Goal: Task Accomplishment & Management: Complete application form

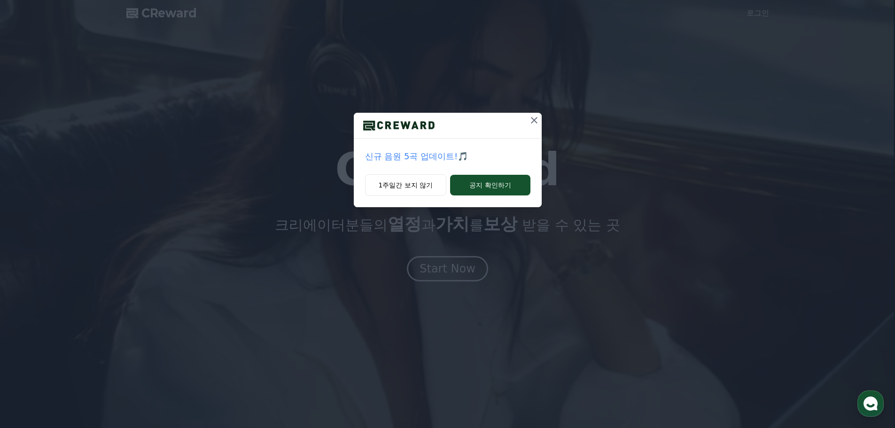
click at [533, 122] on icon at bounding box center [534, 120] width 7 height 7
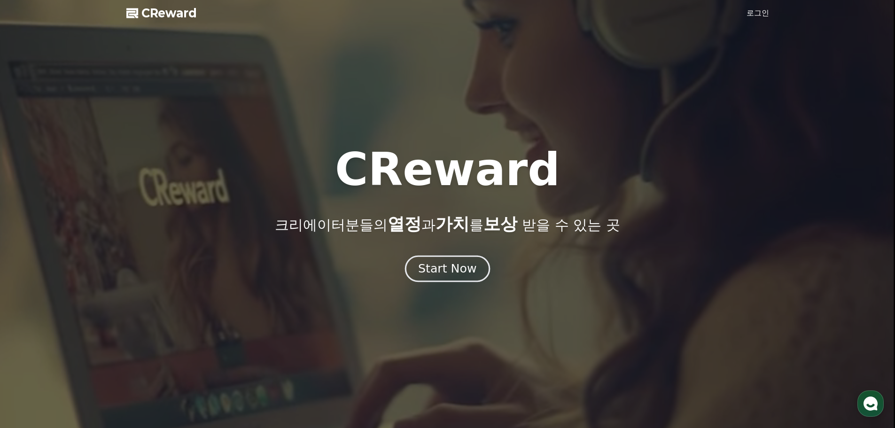
click at [447, 281] on button "Start Now" at bounding box center [447, 268] width 85 height 27
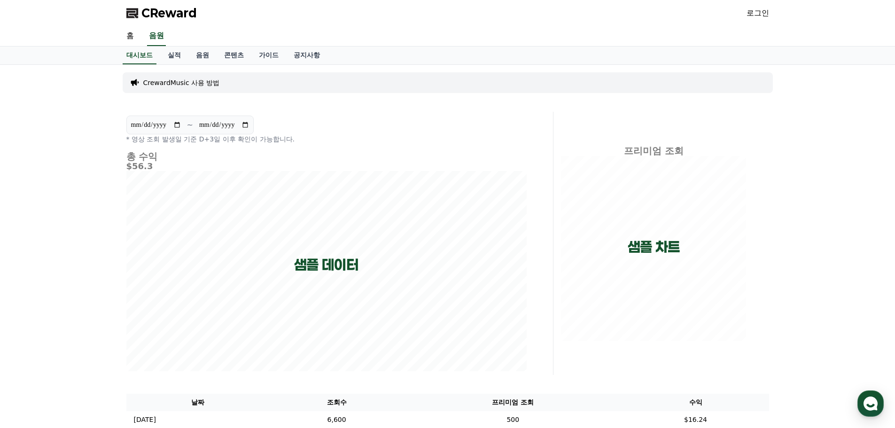
click at [758, 13] on link "로그인" at bounding box center [758, 13] width 23 height 11
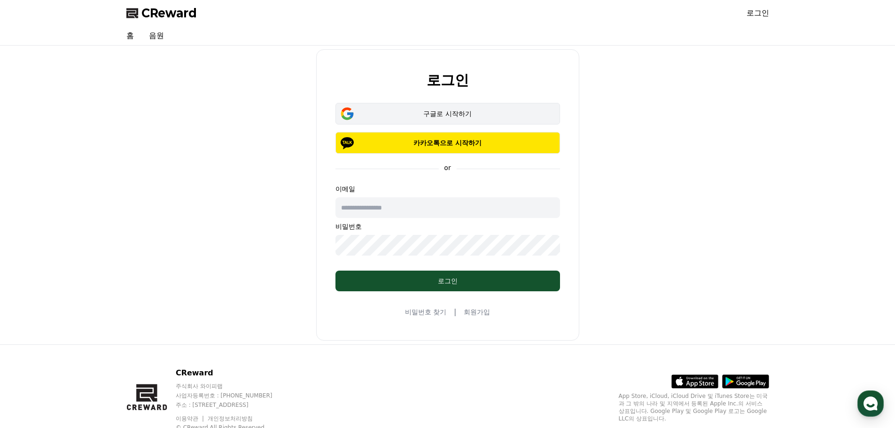
click at [443, 112] on div "구글로 시작하기" at bounding box center [447, 113] width 197 height 9
click at [442, 111] on div "구글로 시작하기" at bounding box center [447, 113] width 197 height 9
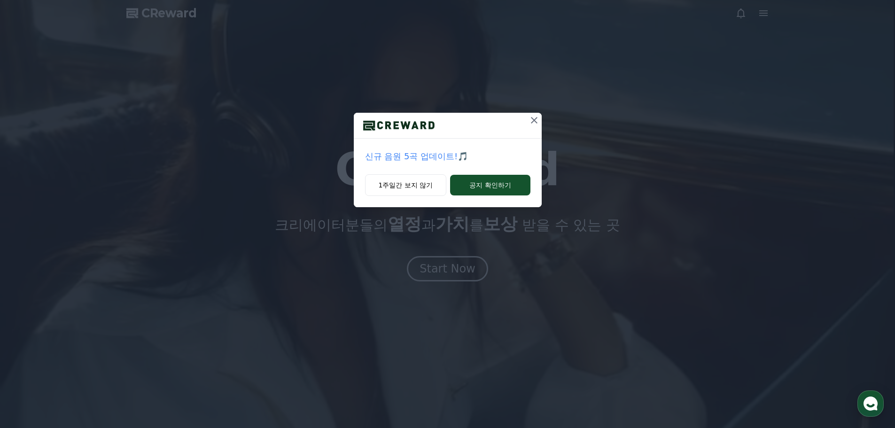
click at [535, 118] on icon at bounding box center [534, 120] width 11 height 11
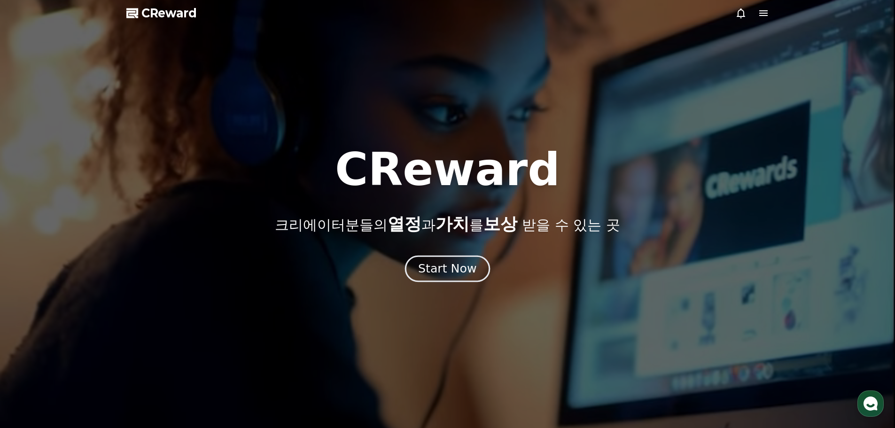
click at [453, 268] on div "Start Now" at bounding box center [447, 269] width 58 height 16
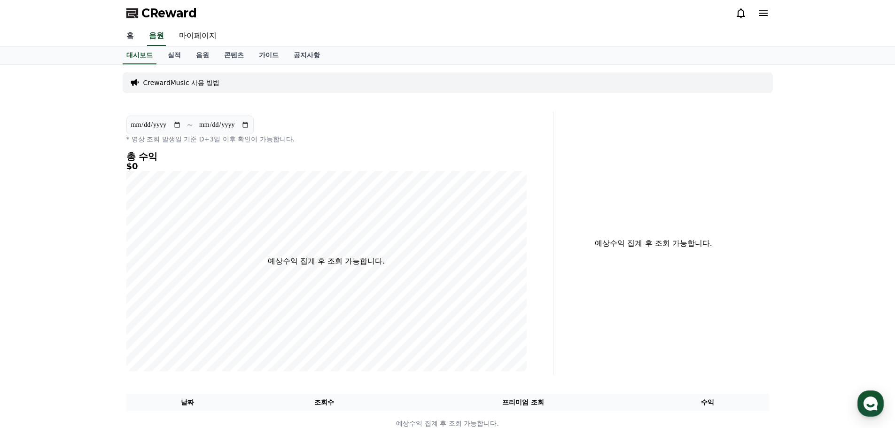
click at [128, 32] on link "홈" at bounding box center [130, 36] width 23 height 20
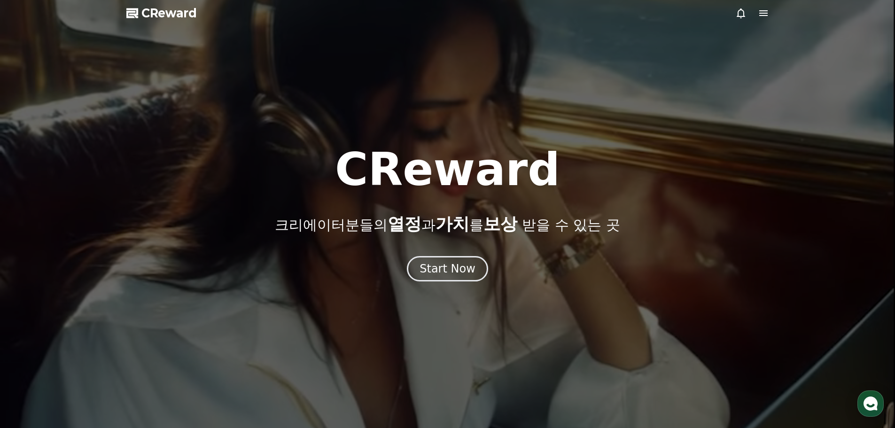
click at [763, 16] on icon at bounding box center [763, 13] width 8 height 6
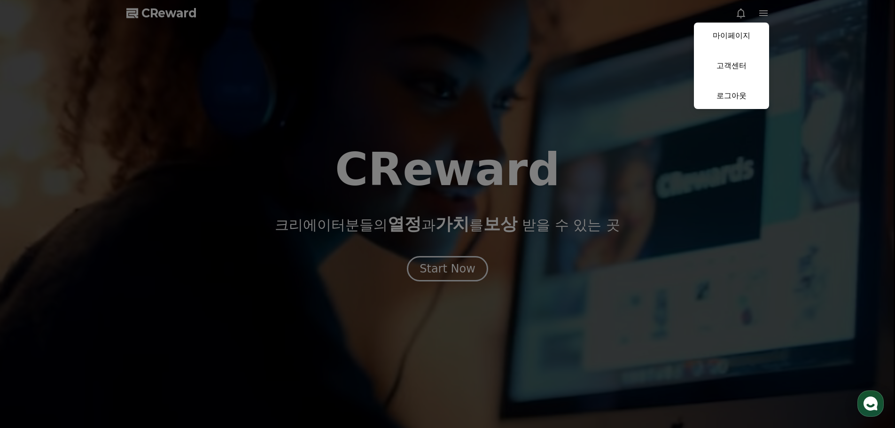
click at [429, 269] on button "close" at bounding box center [447, 214] width 895 height 428
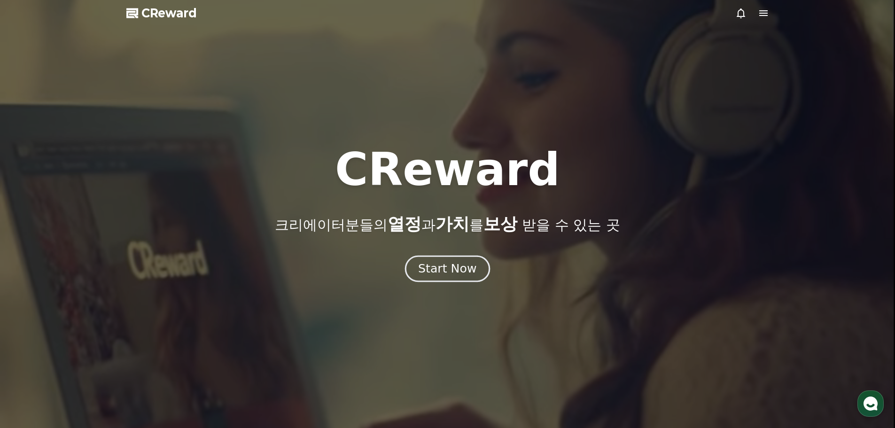
click at [433, 268] on div "Start Now" at bounding box center [447, 269] width 58 height 16
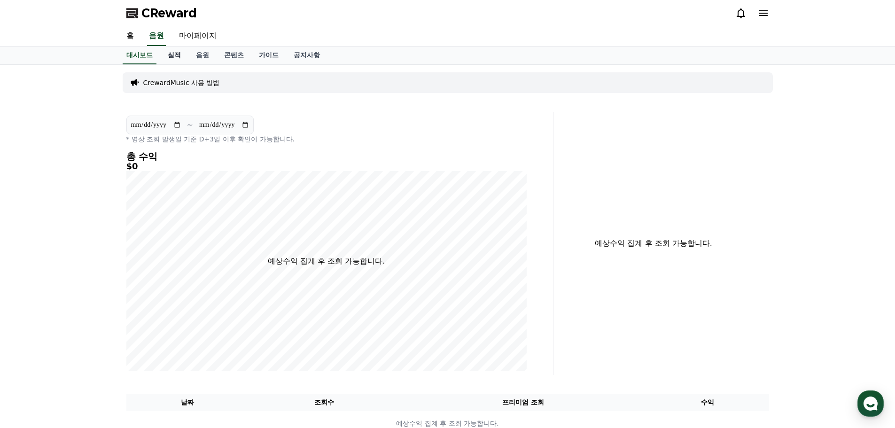
click at [178, 56] on link "실적" at bounding box center [174, 56] width 28 height 18
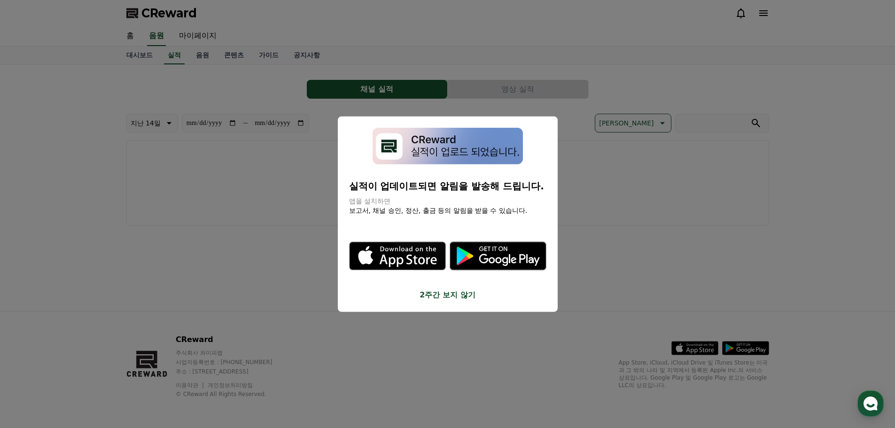
click at [271, 214] on button "close modal" at bounding box center [447, 214] width 895 height 428
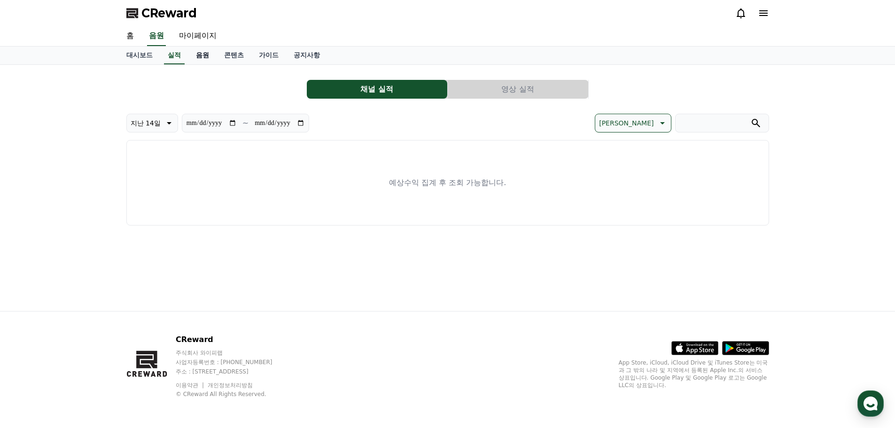
click at [206, 56] on link "음원" at bounding box center [202, 56] width 28 height 18
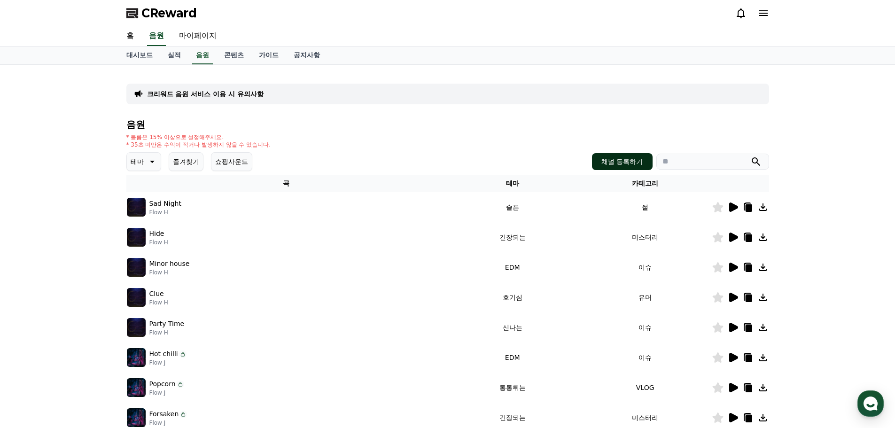
click at [623, 165] on button "채널 등록하기" at bounding box center [622, 161] width 60 height 17
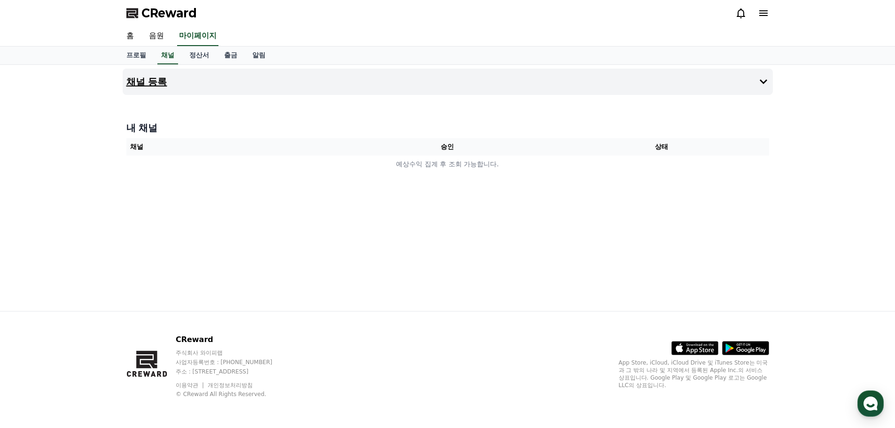
click at [153, 83] on h4 "채널 등록" at bounding box center [146, 82] width 41 height 10
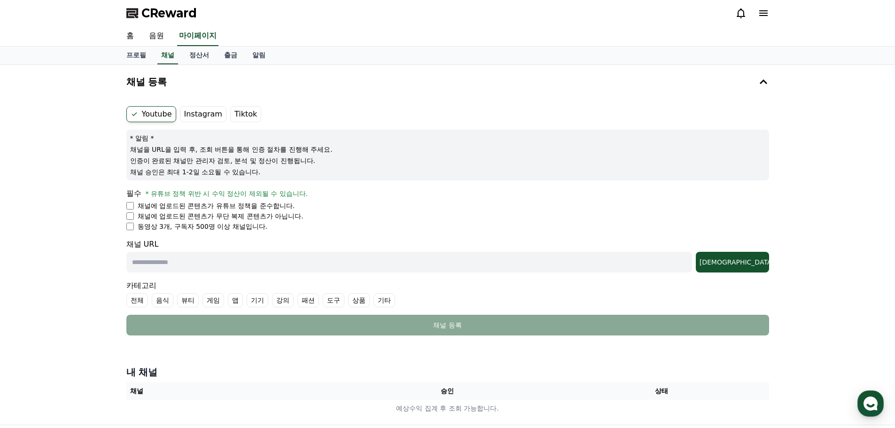
click at [160, 114] on label "Youtube" at bounding box center [151, 114] width 50 height 16
click at [168, 262] on input "text" at bounding box center [409, 262] width 566 height 21
paste input "**********"
type input "**********"
click at [752, 264] on div "[DEMOGRAPHIC_DATA]" at bounding box center [733, 262] width 66 height 9
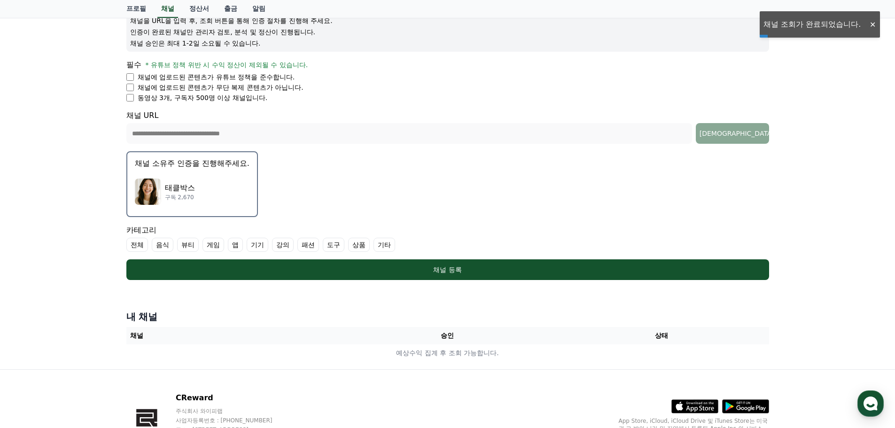
scroll to position [141, 0]
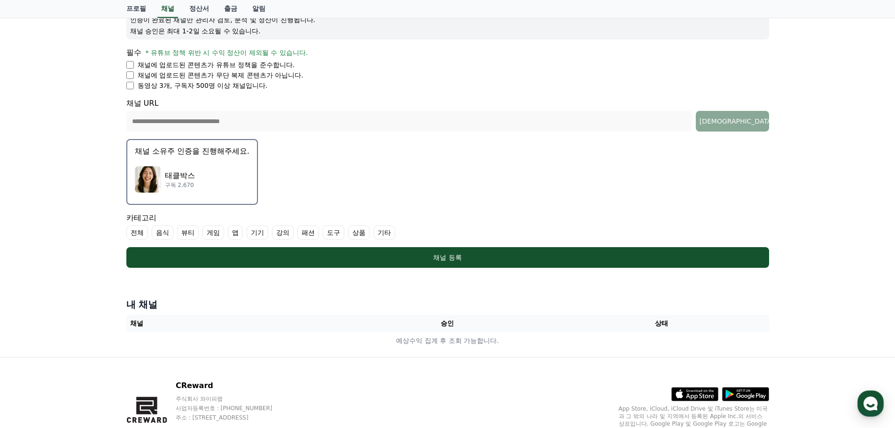
click at [184, 178] on p "태클박스" at bounding box center [180, 175] width 30 height 11
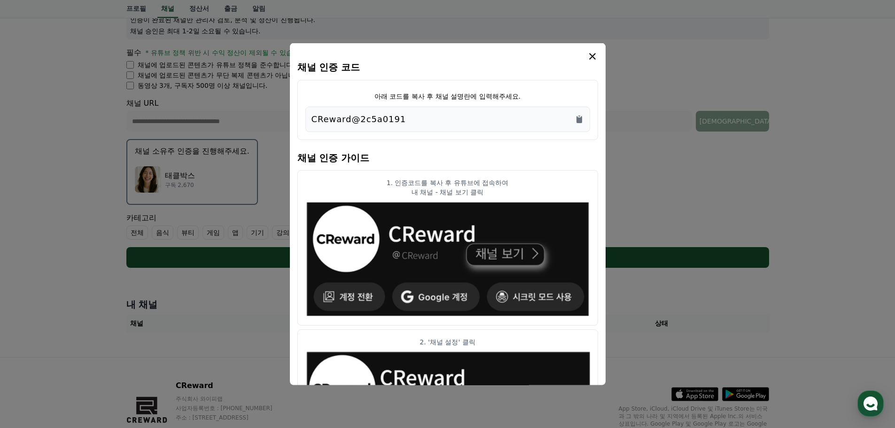
drag, startPoint x: 397, startPoint y: 118, endPoint x: 310, endPoint y: 127, distance: 87.3
click at [310, 127] on div "CReward@2c5a0191" at bounding box center [447, 118] width 285 height 25
copy p "CReward@2c5a0191"
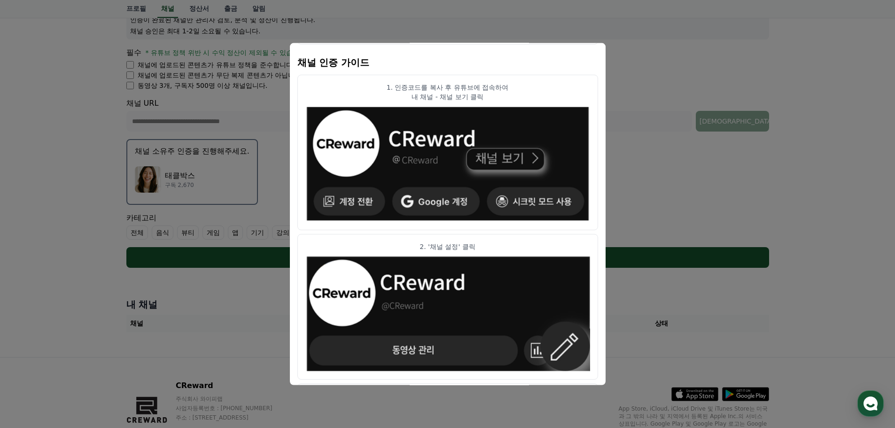
scroll to position [47, 0]
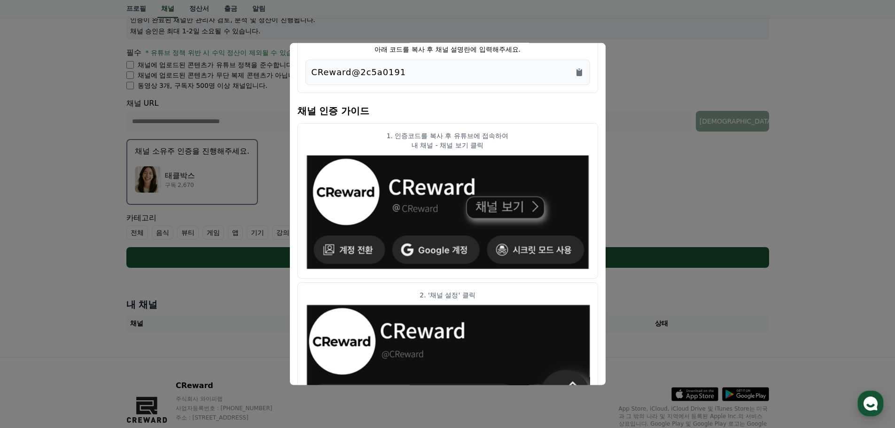
drag, startPoint x: 474, startPoint y: 52, endPoint x: 403, endPoint y: 60, distance: 71.9
click at [379, 62] on div "아래 코드를 복사 후 채널 설명란에 입력해주세요. CReward@2c5a0191" at bounding box center [447, 62] width 301 height 60
click at [472, 74] on div "CReward@2c5a0191" at bounding box center [448, 71] width 273 height 13
drag, startPoint x: 394, startPoint y: 73, endPoint x: 306, endPoint y: 81, distance: 88.3
click at [306, 81] on div "CReward@2c5a0191" at bounding box center [447, 71] width 285 height 25
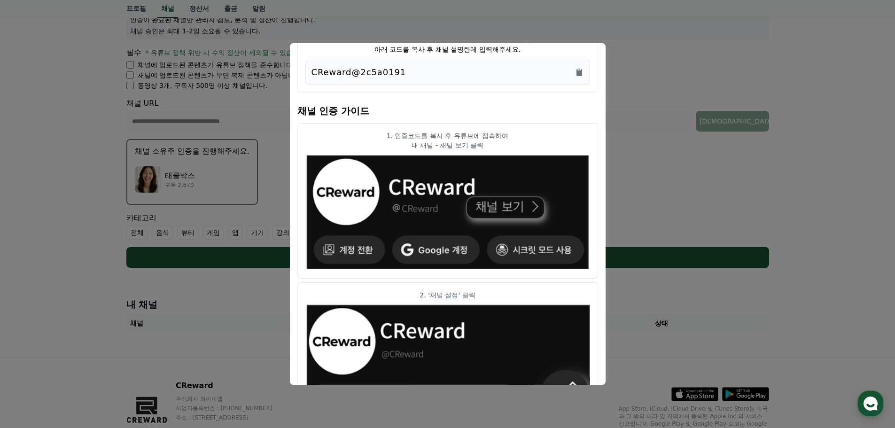
copy p "CReward@2c5a0191"
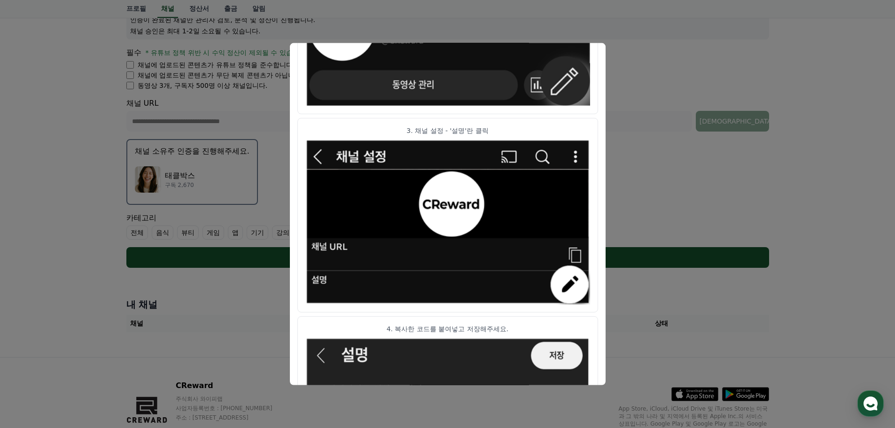
scroll to position [376, 0]
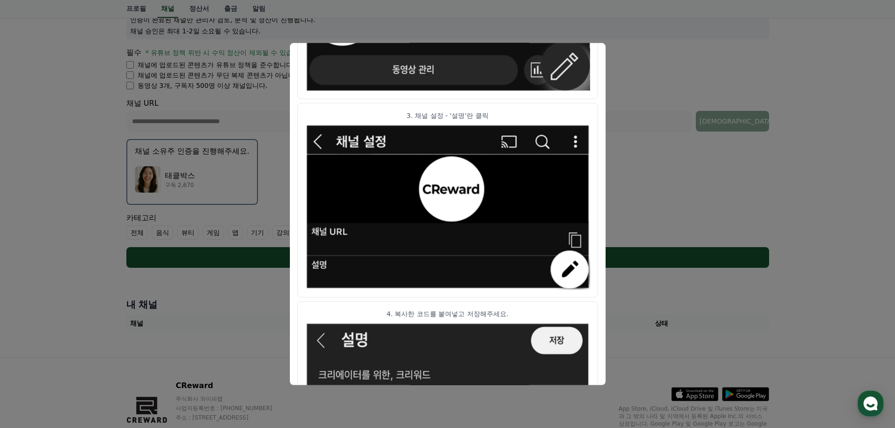
click at [232, 315] on button "close modal" at bounding box center [447, 214] width 895 height 428
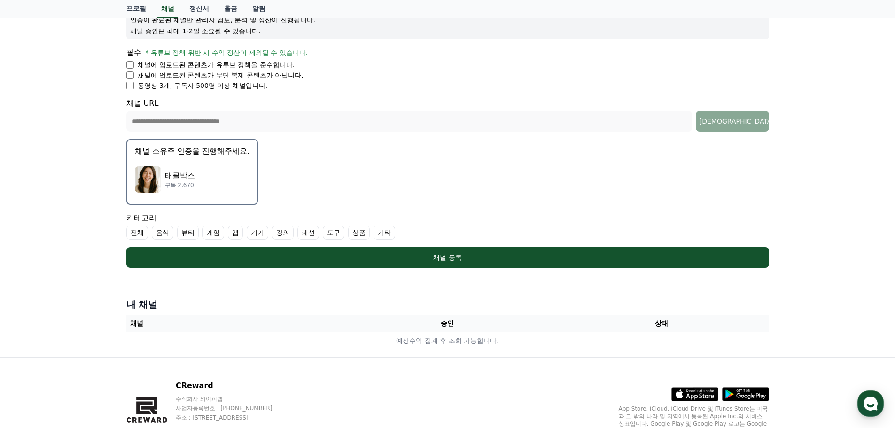
click at [135, 323] on th "채널" at bounding box center [233, 323] width 214 height 17
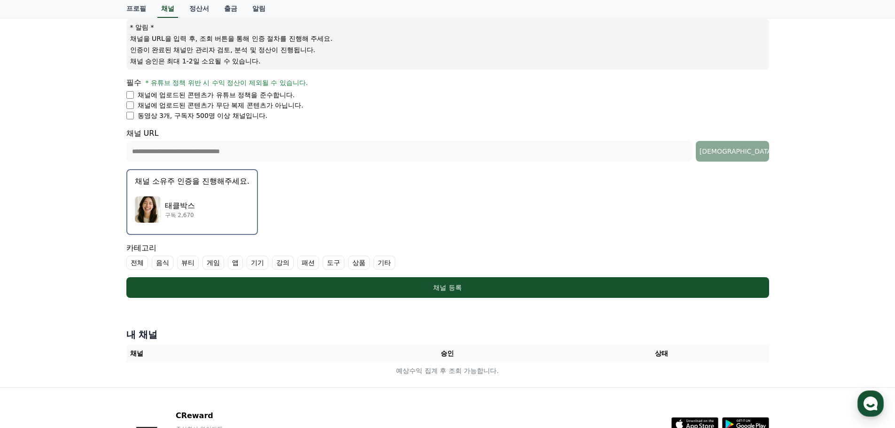
scroll to position [94, 0]
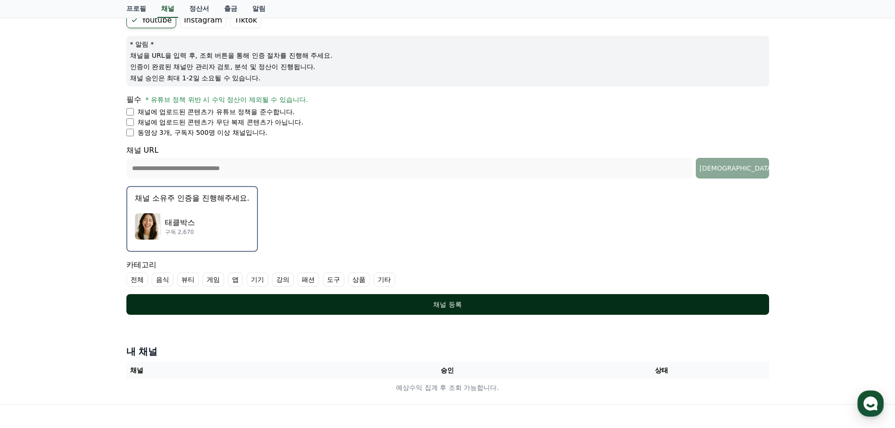
click at [448, 305] on div "채널 등록" at bounding box center [447, 304] width 605 height 9
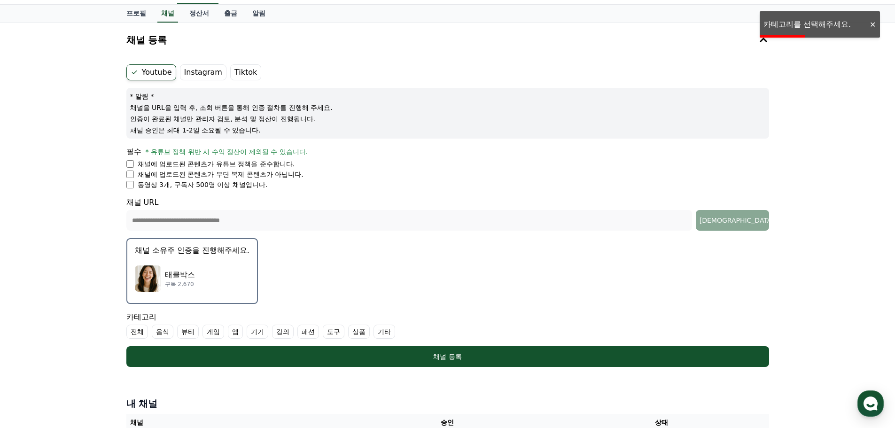
scroll to position [0, 0]
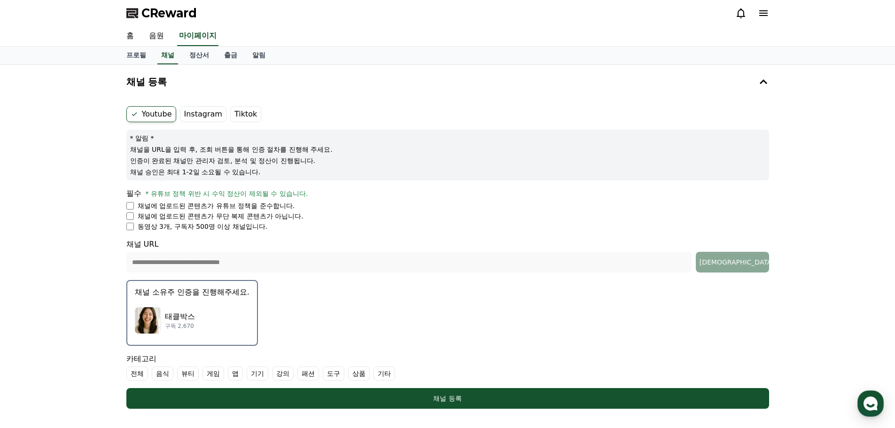
click at [192, 306] on div "태클박스 구독 2,670" at bounding box center [192, 321] width 115 height 38
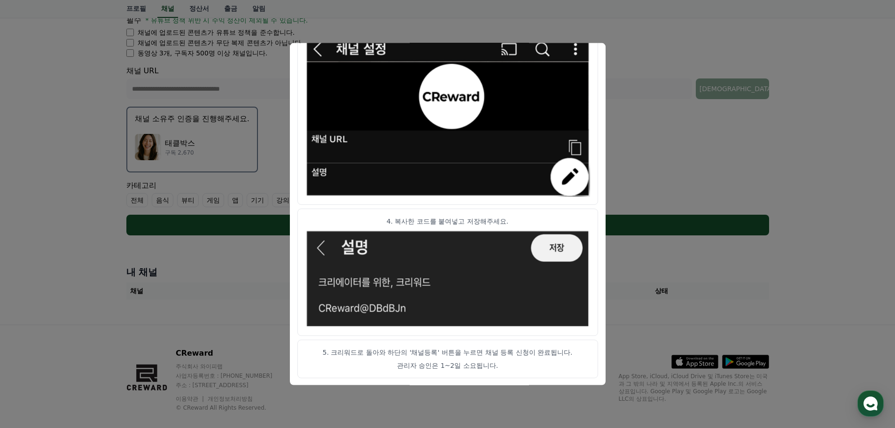
scroll to position [187, 0]
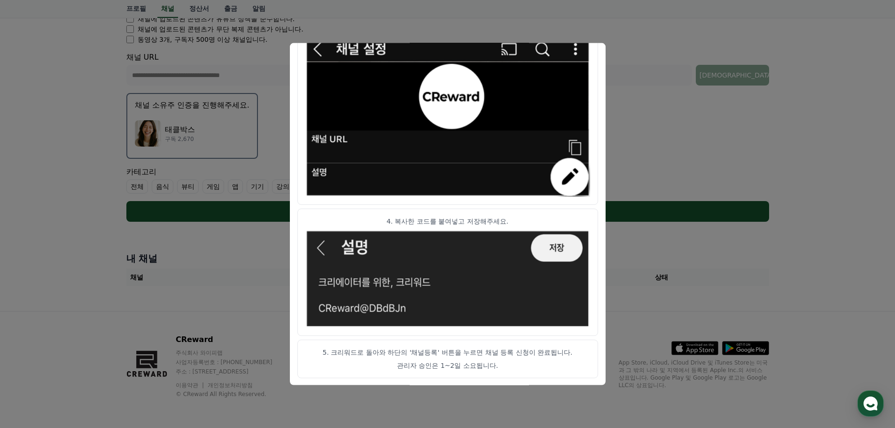
click at [674, 279] on button "close modal" at bounding box center [447, 214] width 895 height 428
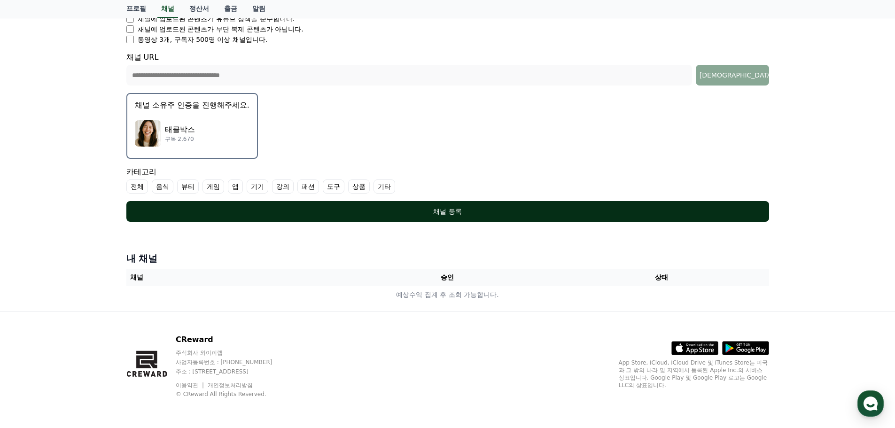
click at [449, 206] on button "채널 등록" at bounding box center [447, 211] width 643 height 21
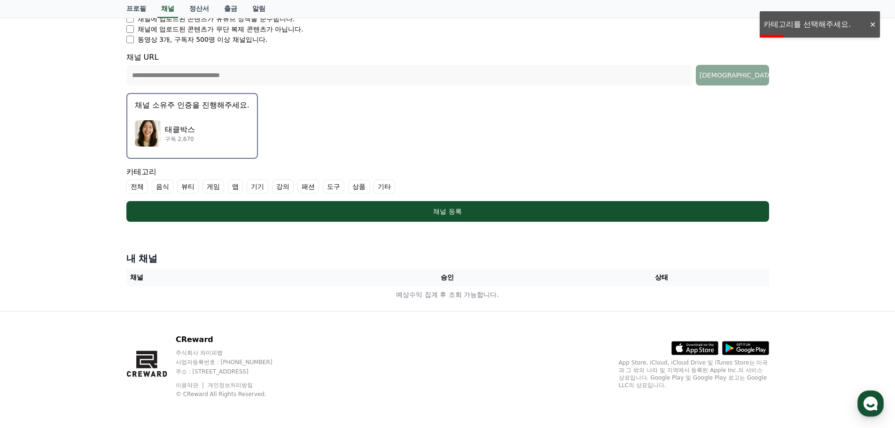
click at [382, 188] on label "기타" at bounding box center [385, 187] width 22 height 14
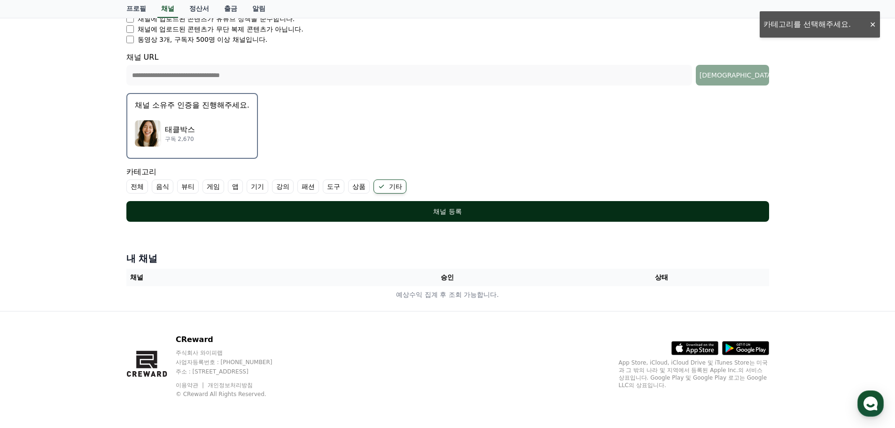
click at [442, 214] on div "채널 등록" at bounding box center [447, 211] width 605 height 9
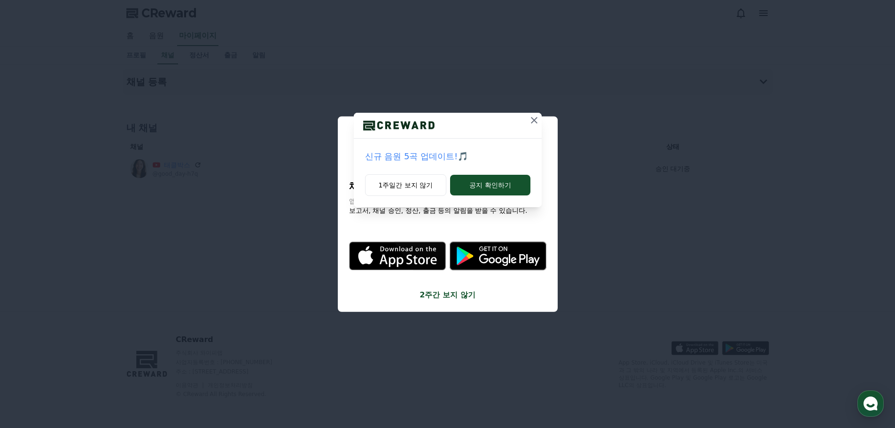
click at [534, 120] on icon at bounding box center [534, 120] width 7 height 7
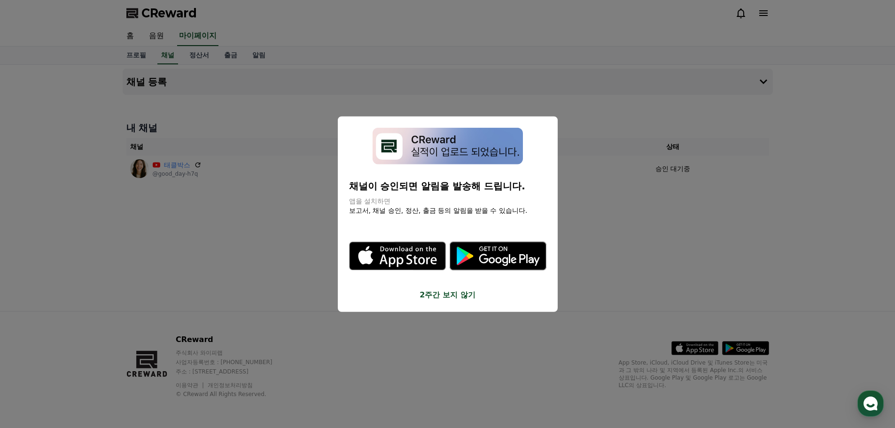
click at [617, 223] on button "close modal" at bounding box center [447, 214] width 895 height 428
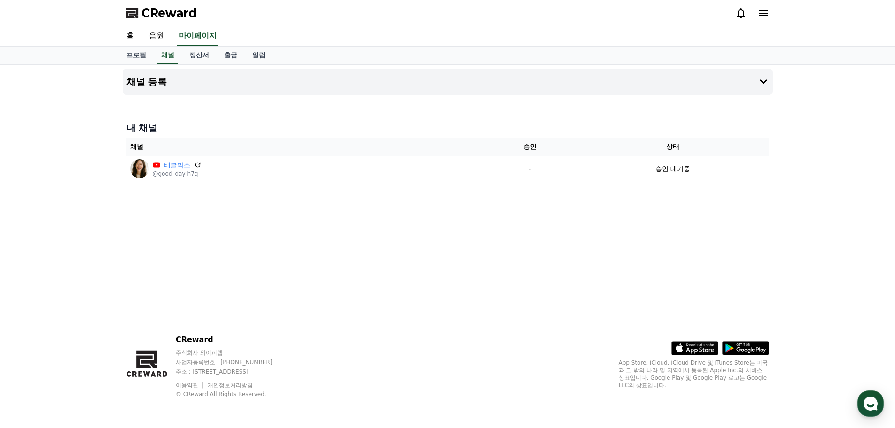
click at [756, 78] on button "채널 등록" at bounding box center [448, 82] width 650 height 26
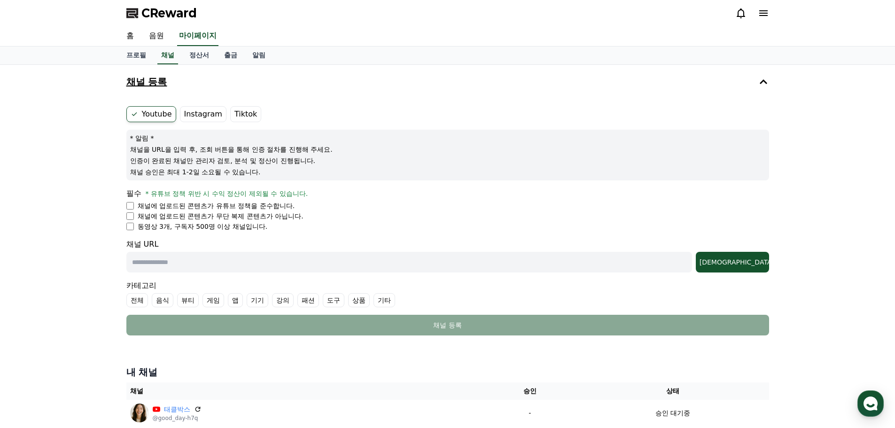
click at [758, 84] on icon at bounding box center [763, 81] width 11 height 11
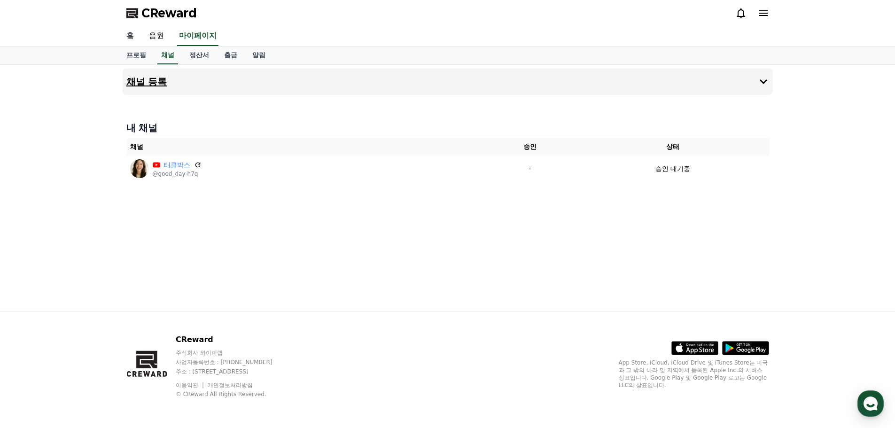
click at [130, 36] on link "홈" at bounding box center [130, 36] width 23 height 20
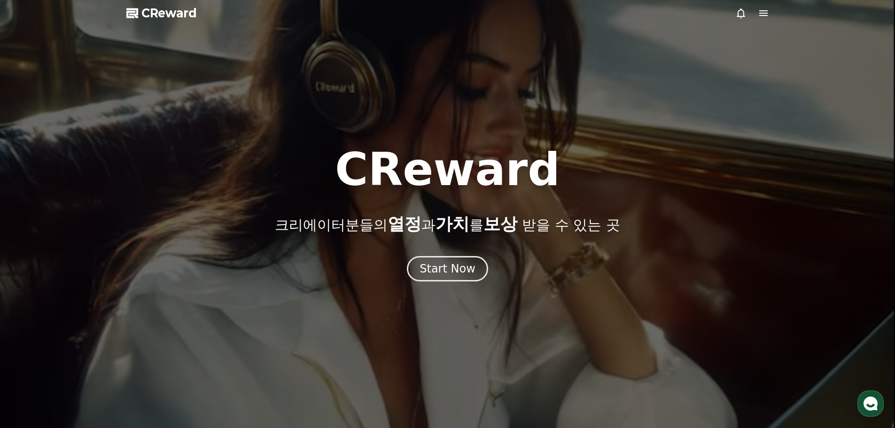
click at [760, 17] on icon at bounding box center [763, 13] width 11 height 11
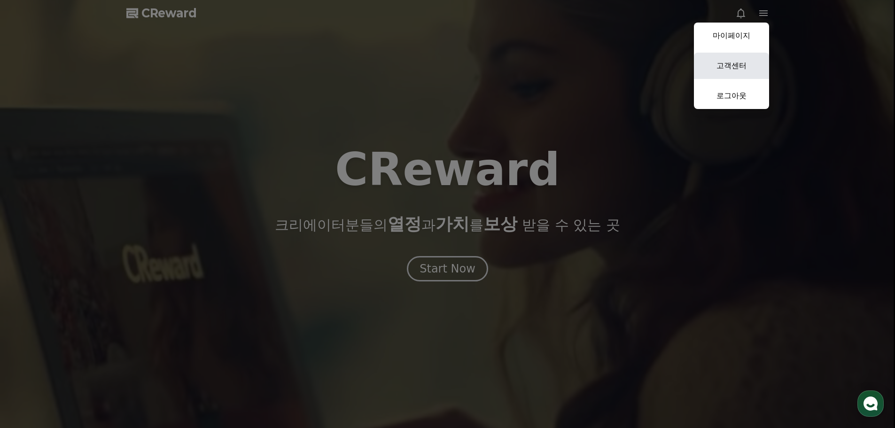
click at [719, 67] on link "고객센터" at bounding box center [731, 66] width 75 height 26
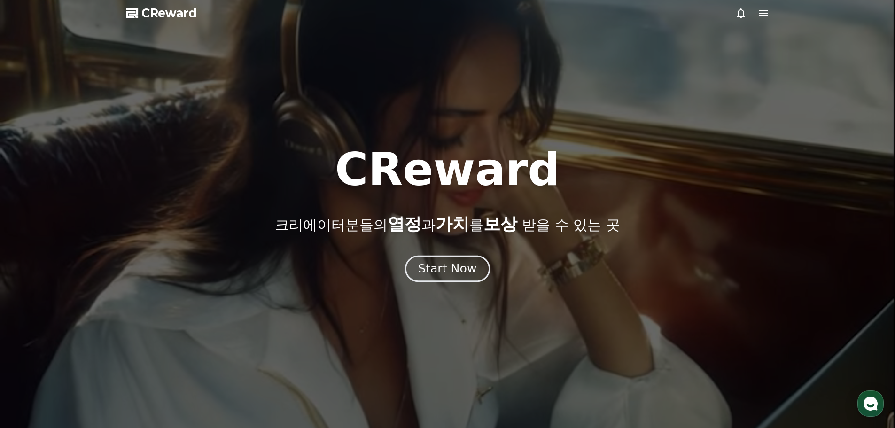
click at [452, 278] on button "Start Now" at bounding box center [447, 268] width 85 height 27
